Goal: Transaction & Acquisition: Purchase product/service

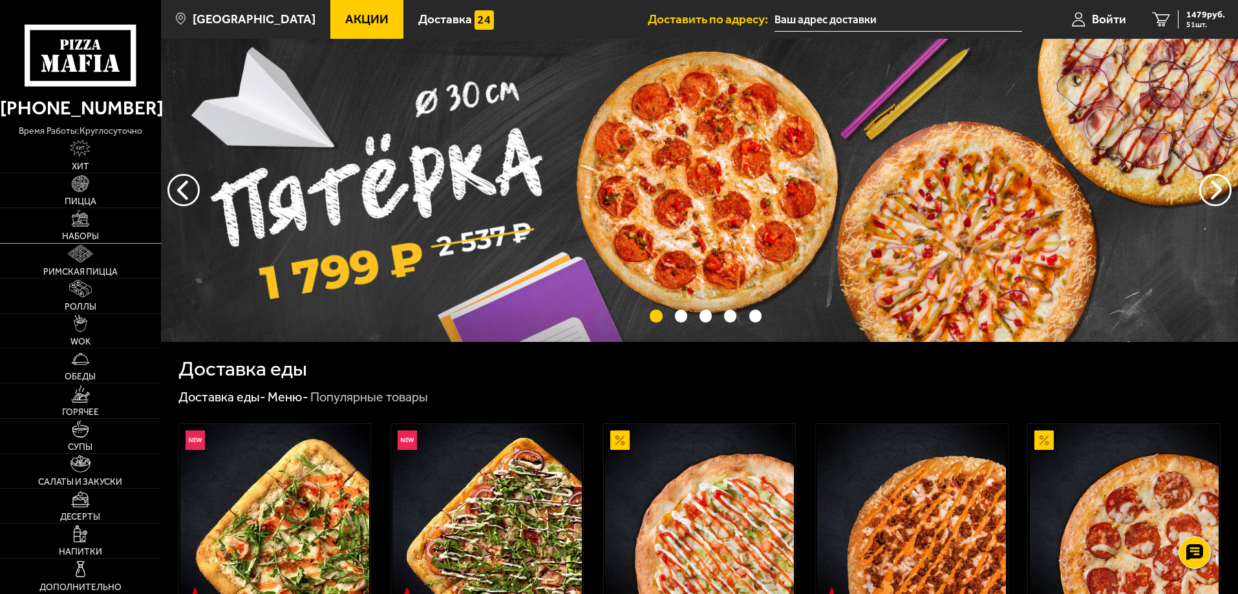
click at [89, 226] on img at bounding box center [80, 218] width 17 height 17
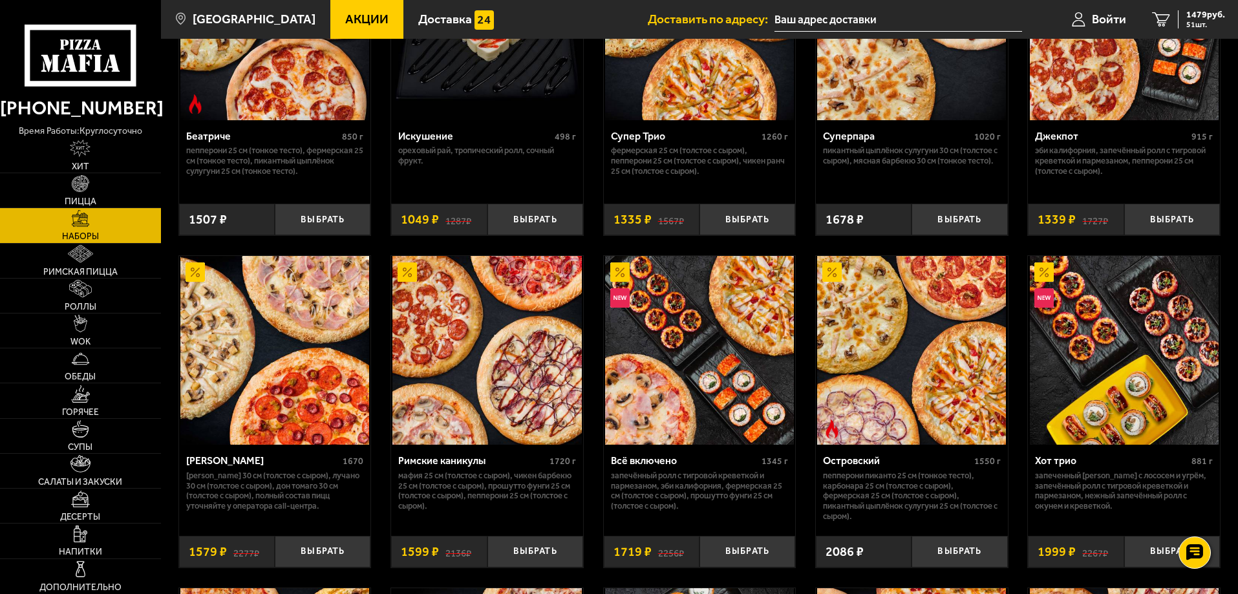
scroll to position [905, 0]
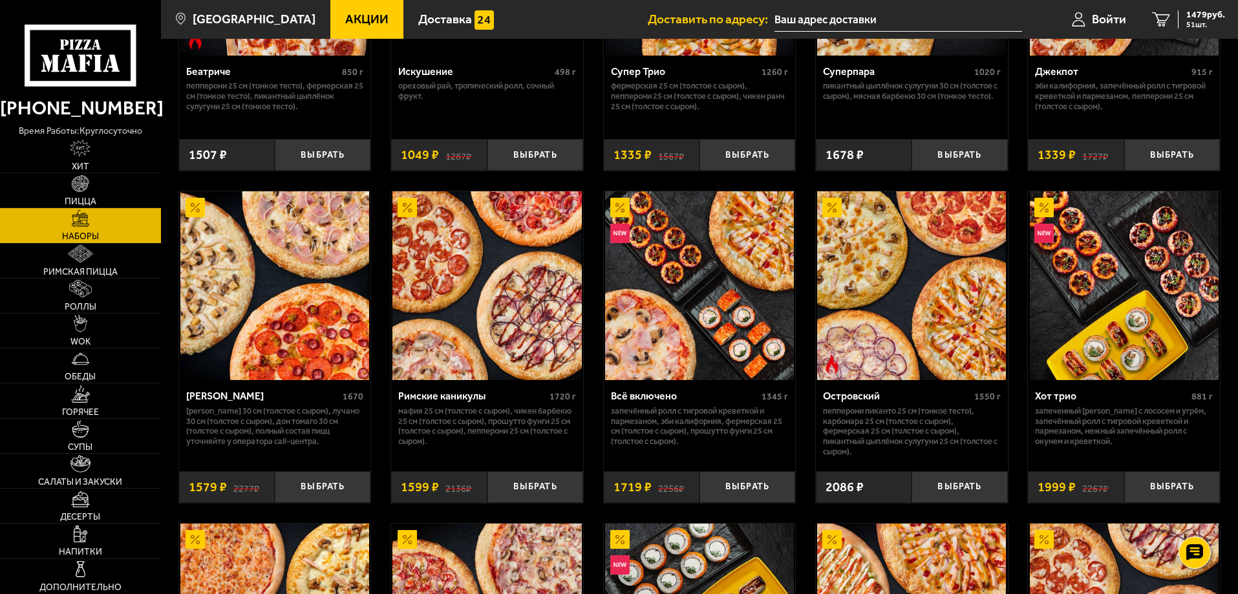
click at [859, 399] on div "Островский" at bounding box center [897, 396] width 148 height 12
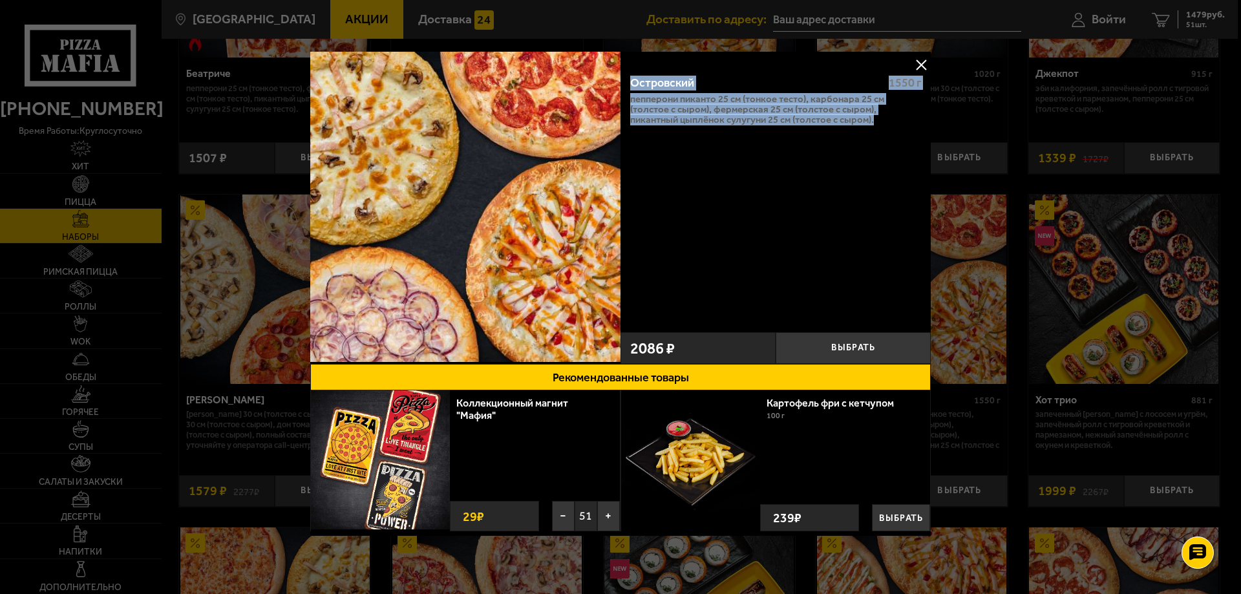
drag, startPoint x: 624, startPoint y: 76, endPoint x: 878, endPoint y: 137, distance: 261.4
click at [878, 137] on div "Островский 1550 г Пепперони Пиканто 25 см (тонкое тесто), Карбонара 25 см (толс…" at bounding box center [776, 195] width 310 height 261
copy div "Островский 1550 г Пепперони Пиканто 25 см (тонкое тесто), Карбонара 25 см (толс…"
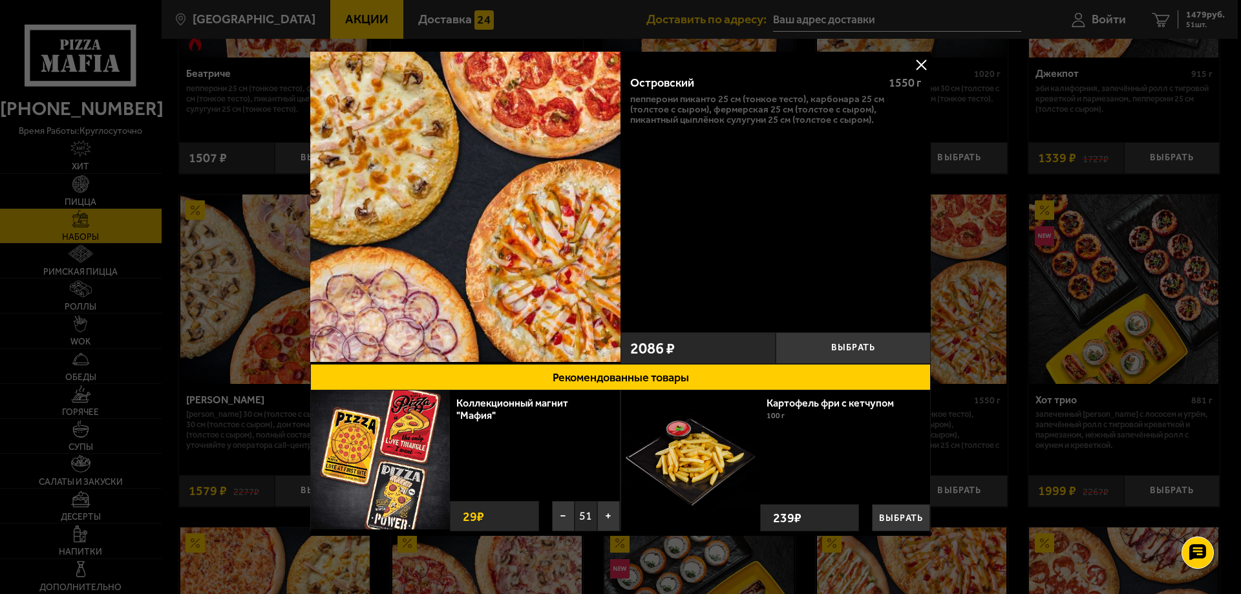
click at [209, 491] on div at bounding box center [620, 297] width 1241 height 594
